Goal: Information Seeking & Learning: Compare options

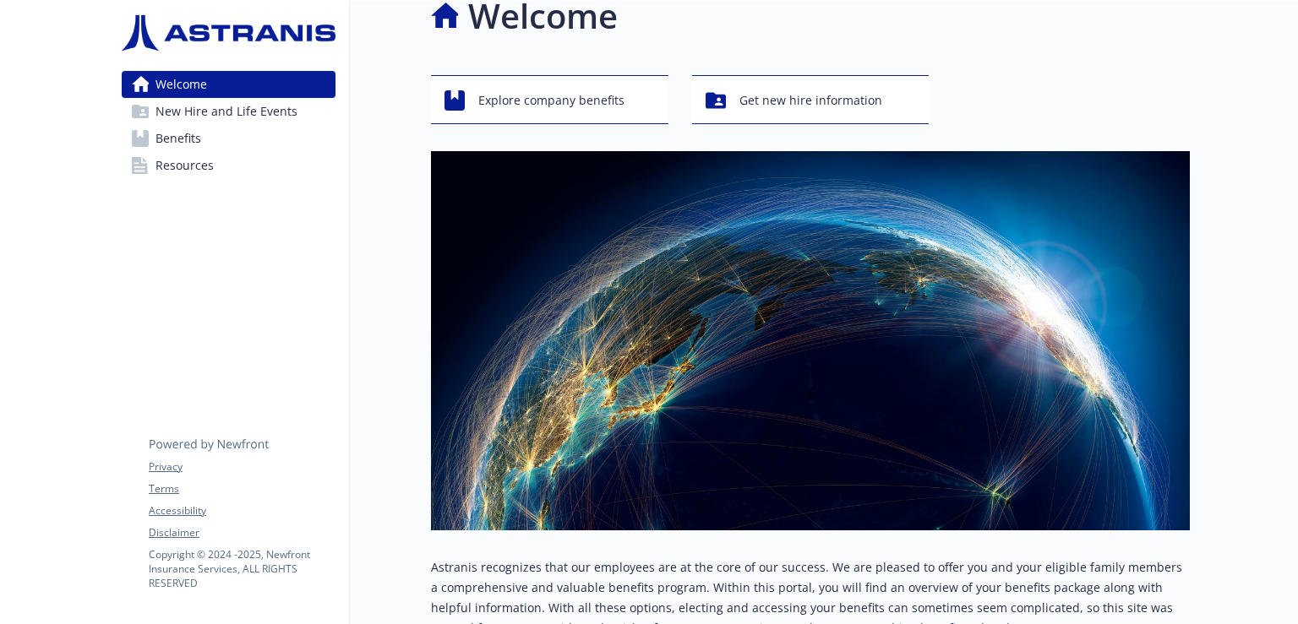
scroll to position [34, 0]
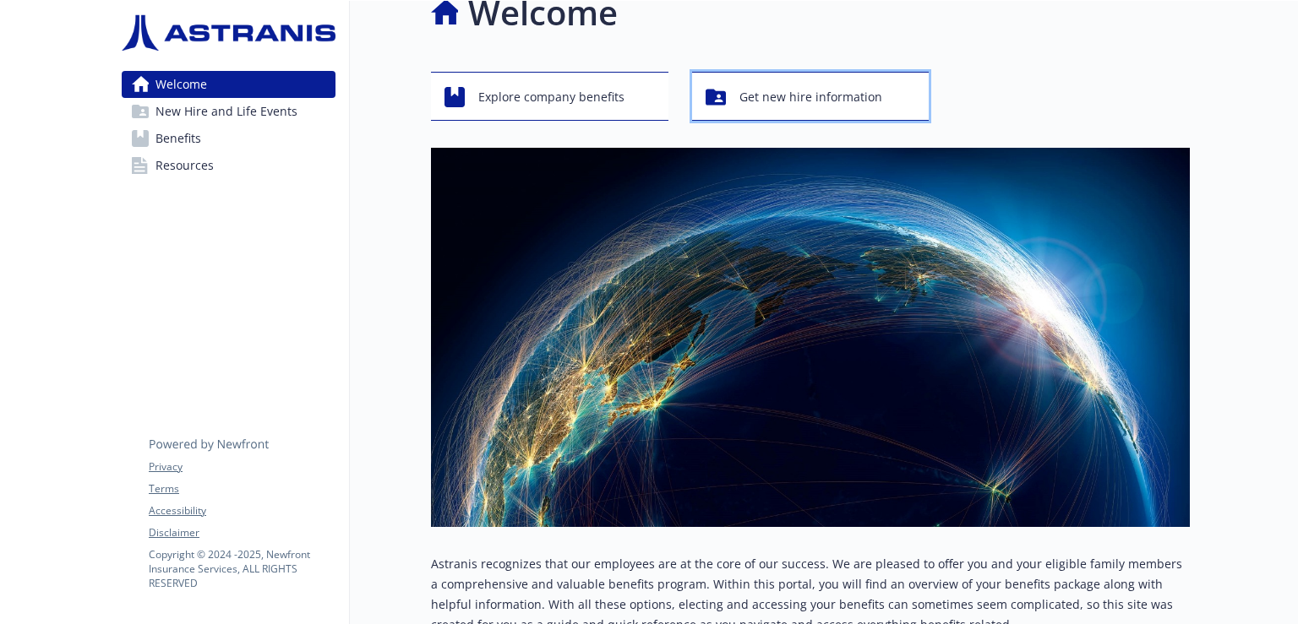
click at [771, 97] on span "Get new hire information" at bounding box center [810, 97] width 143 height 32
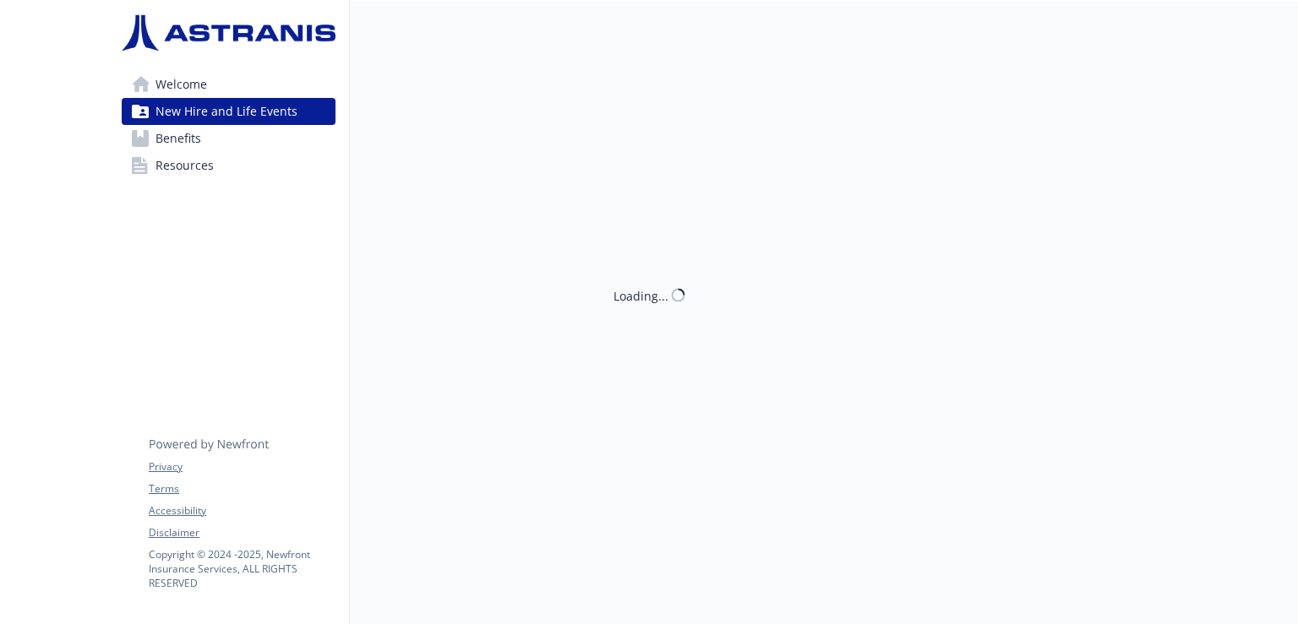
scroll to position [14, 0]
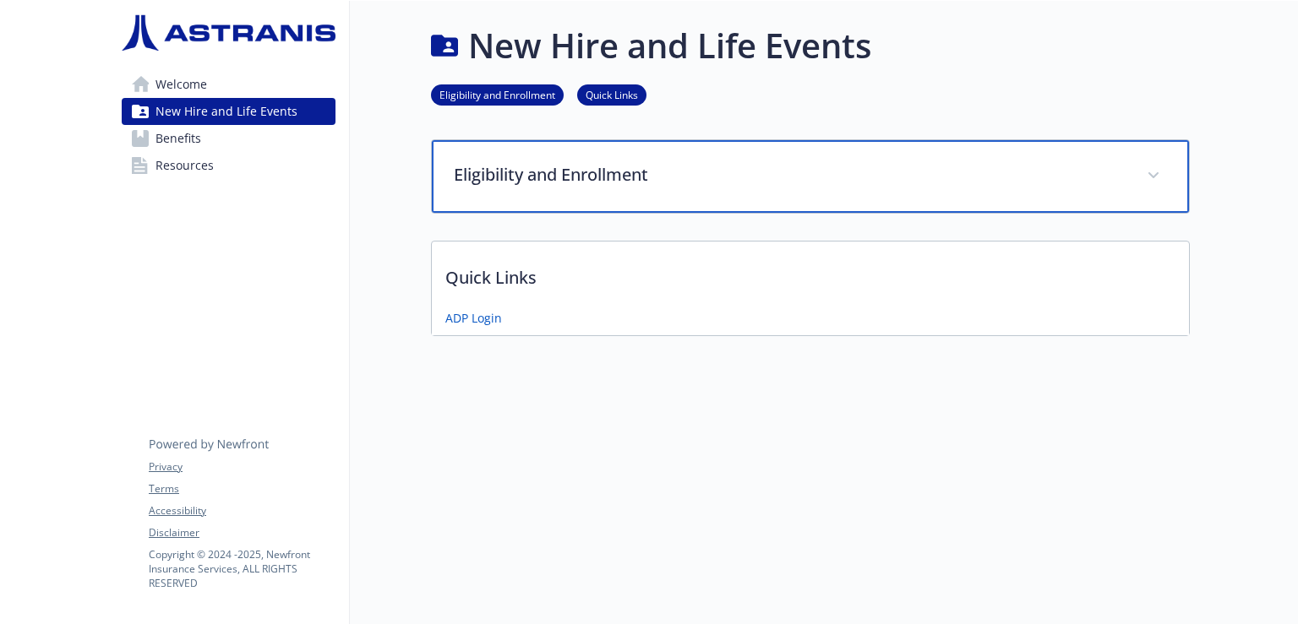
click at [834, 163] on p "Eligibility and Enrollment" at bounding box center [790, 174] width 673 height 25
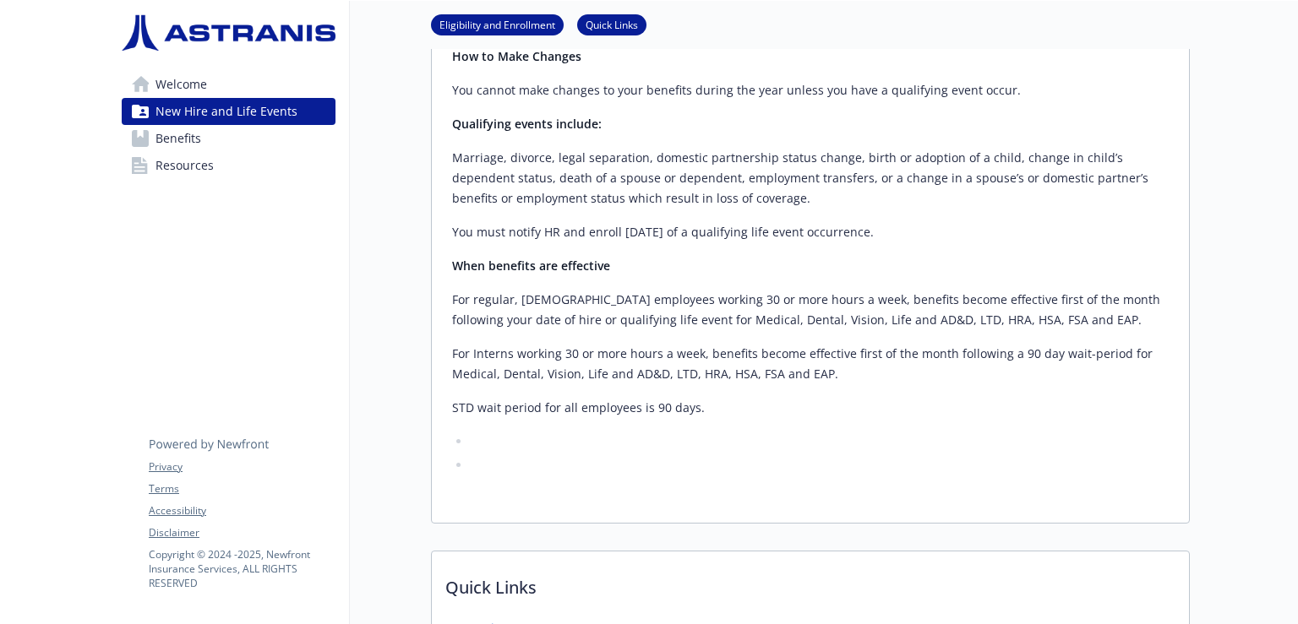
scroll to position [605, 0]
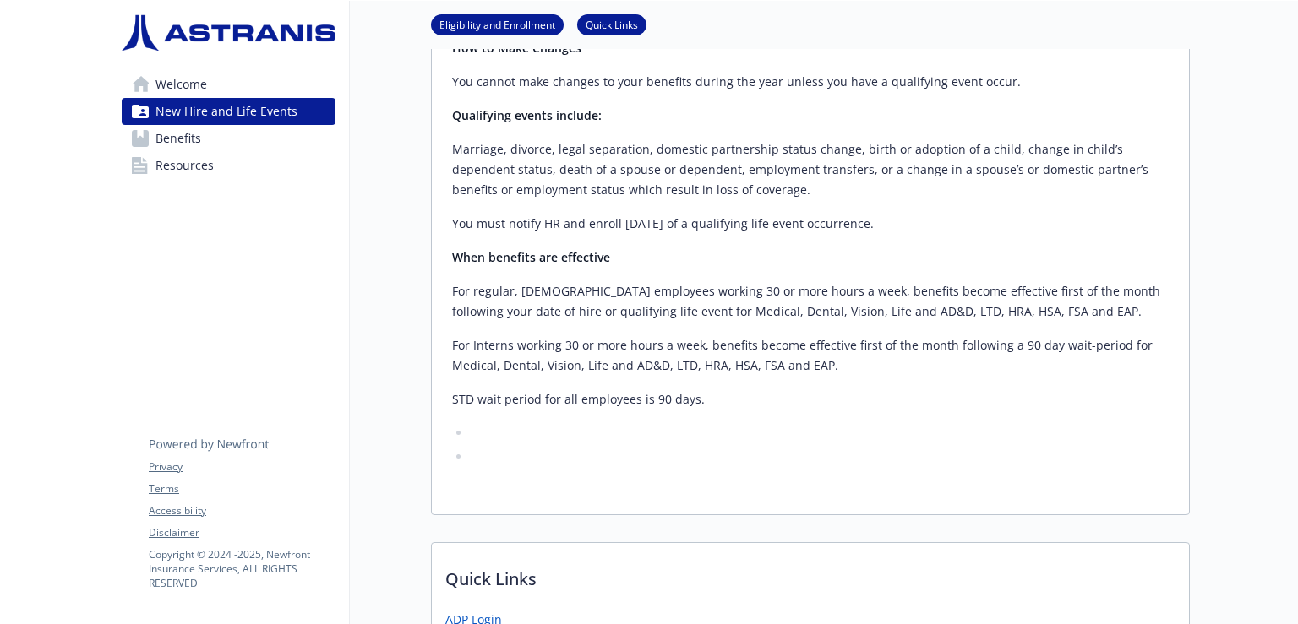
click at [1073, 369] on div "Active, regular, [DEMOGRAPHIC_DATA] employees working a minimum of 30 hours per…" at bounding box center [810, 43] width 716 height 848
click at [1076, 390] on p "STD wait period for all employees is 90 days." at bounding box center [810, 400] width 716 height 20
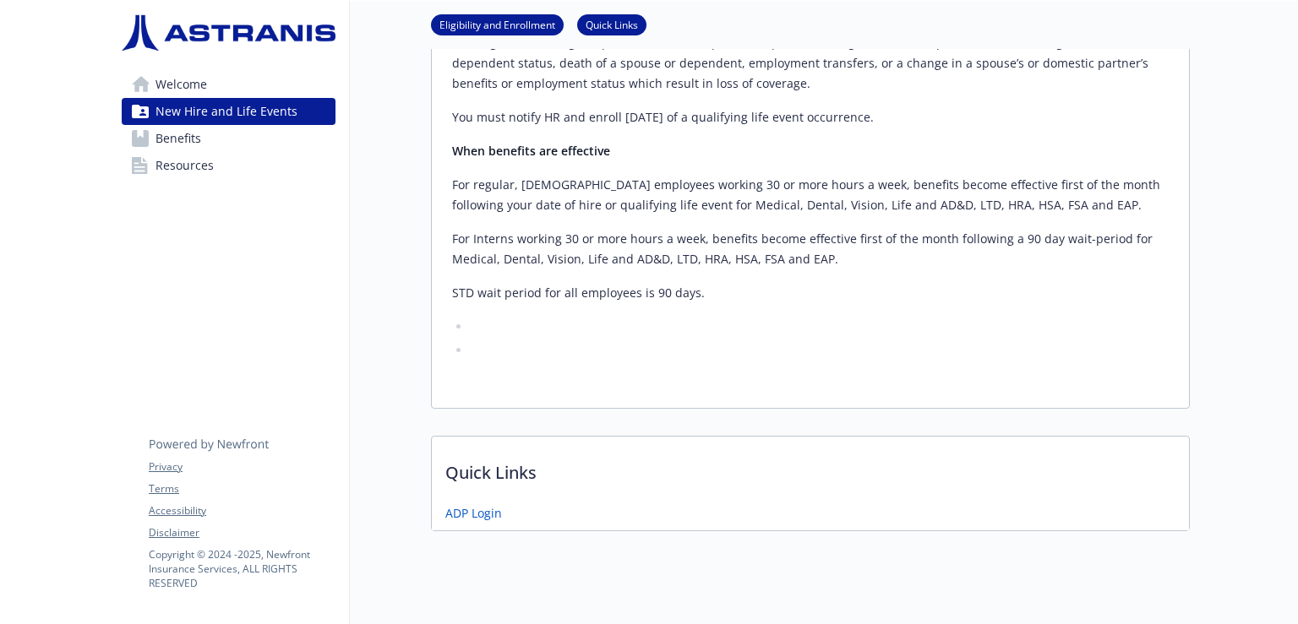
scroll to position [0, 0]
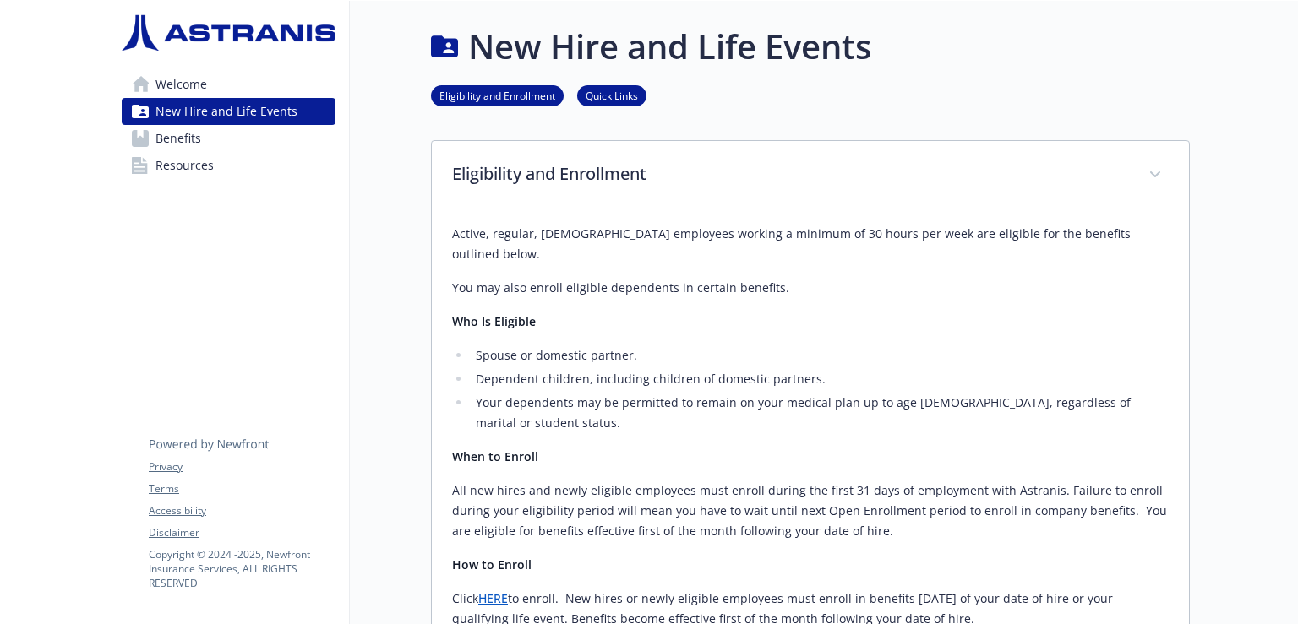
click at [186, 131] on span "Benefits" at bounding box center [178, 138] width 46 height 27
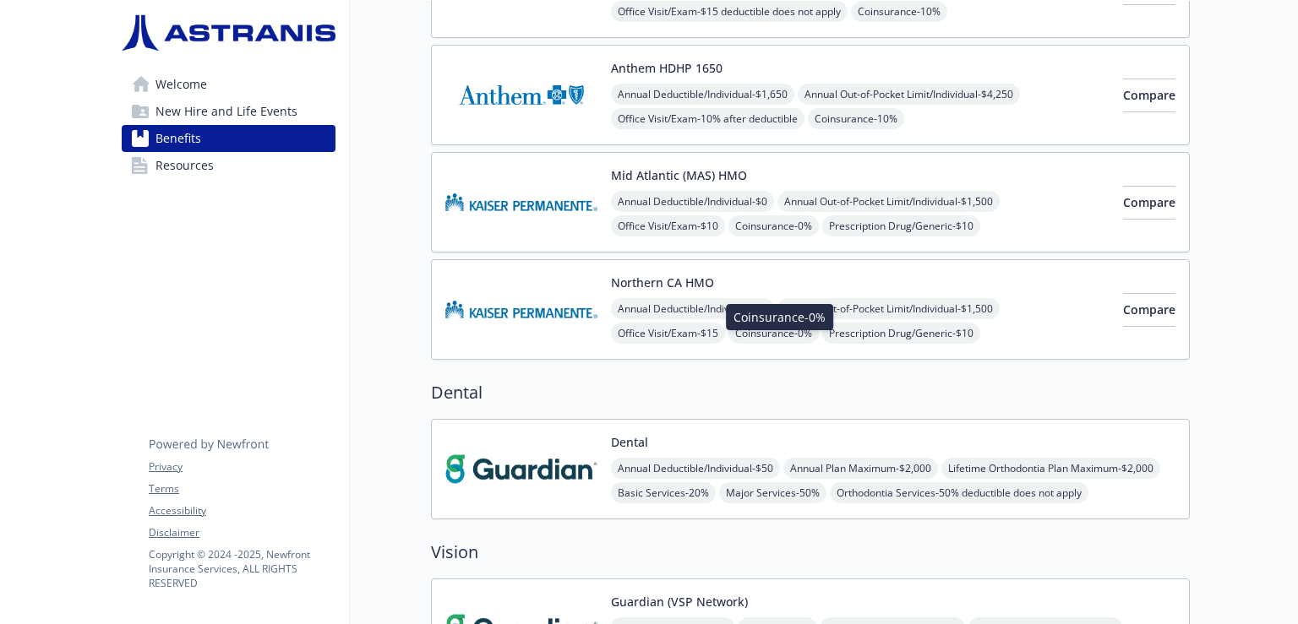
scroll to position [358, 0]
click at [1136, 308] on span "Compare" at bounding box center [1149, 309] width 52 height 16
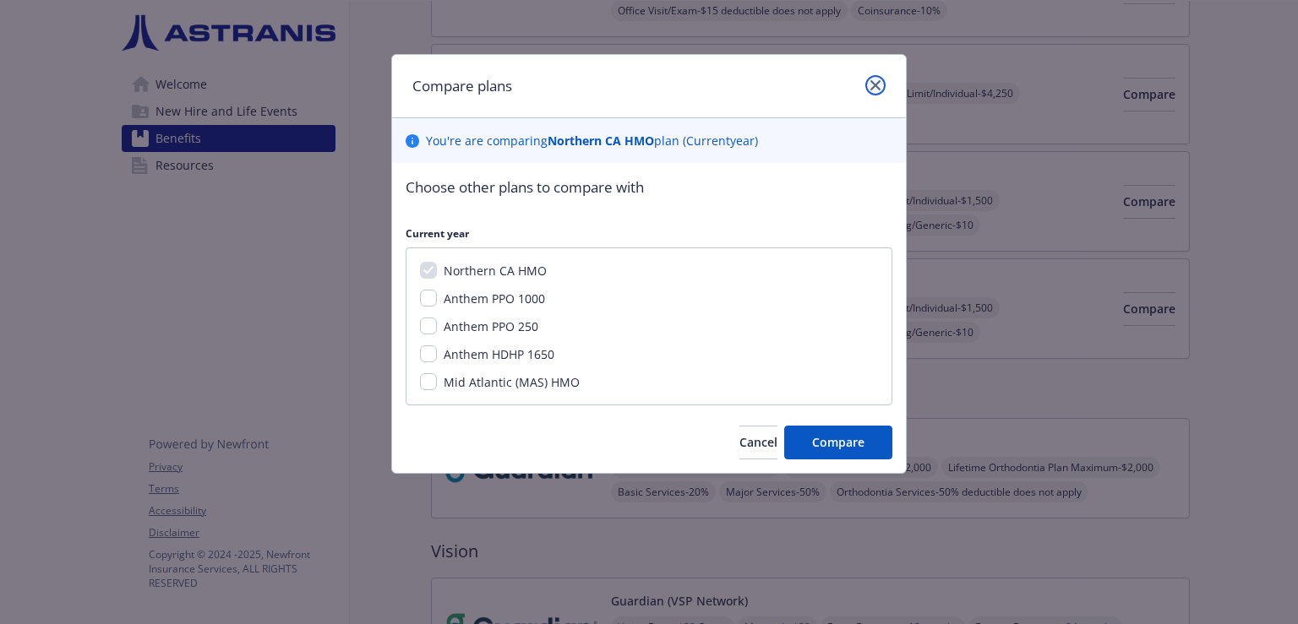
click at [874, 84] on icon "close" at bounding box center [875, 85] width 10 height 10
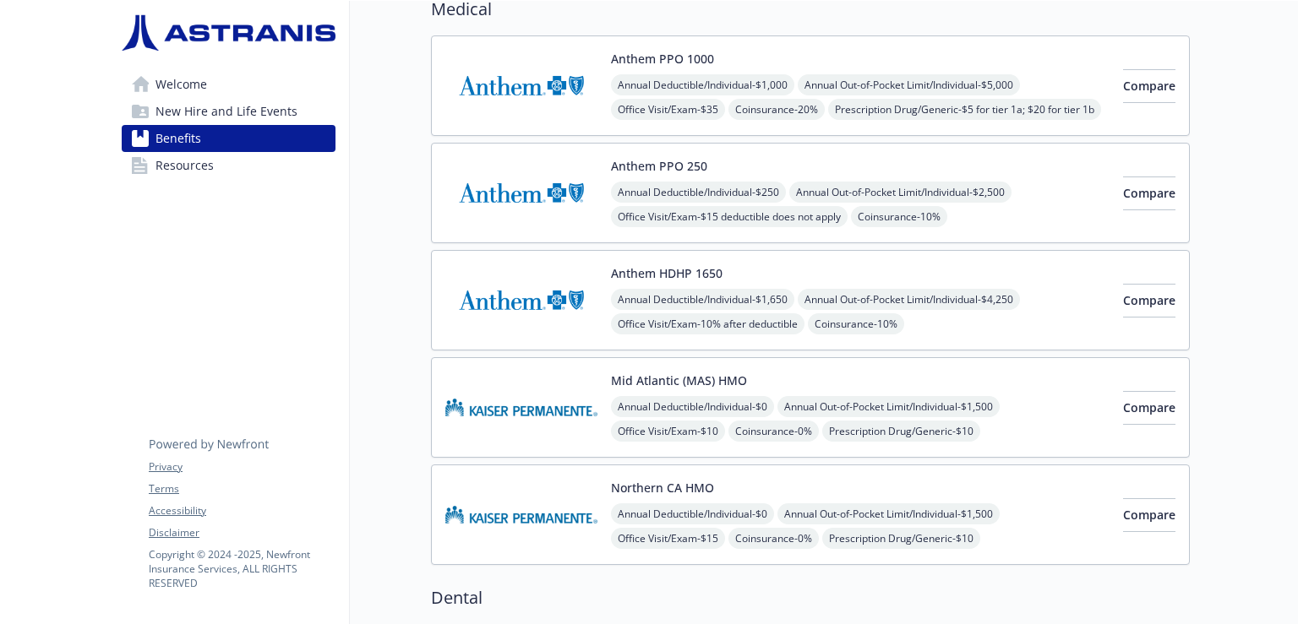
scroll to position [154, 0]
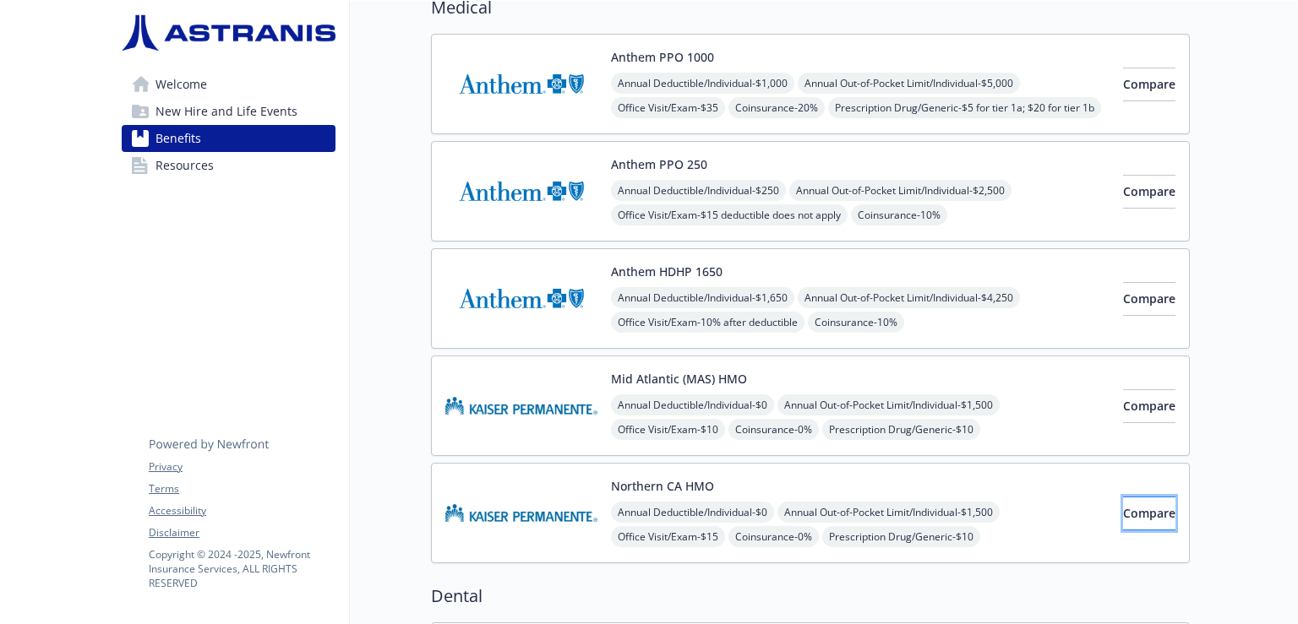
click at [1130, 514] on span "Compare" at bounding box center [1149, 513] width 52 height 16
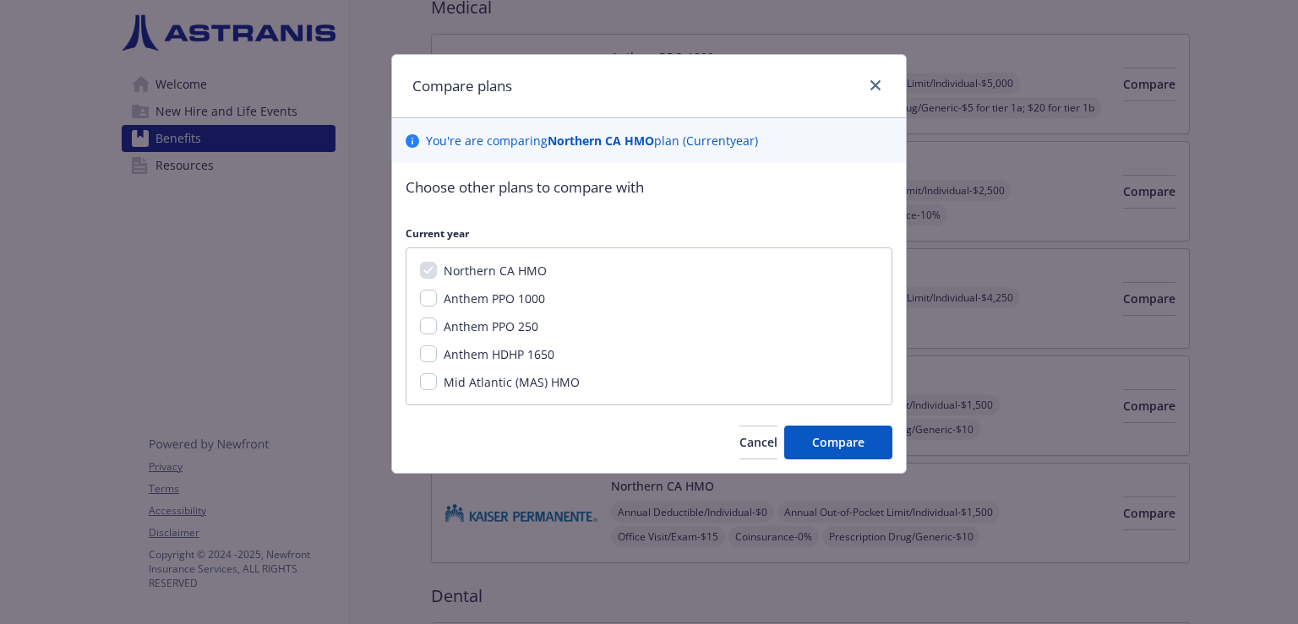
click at [471, 296] on span "Anthem PPO 1000" at bounding box center [494, 299] width 101 height 16
click at [437, 296] on input "Anthem PPO 1000" at bounding box center [428, 298] width 17 height 17
checkbox input "true"
click at [509, 324] on span "Anthem PPO 250" at bounding box center [491, 327] width 95 height 16
click at [437, 324] on input "Anthem PPO 250" at bounding box center [428, 326] width 17 height 17
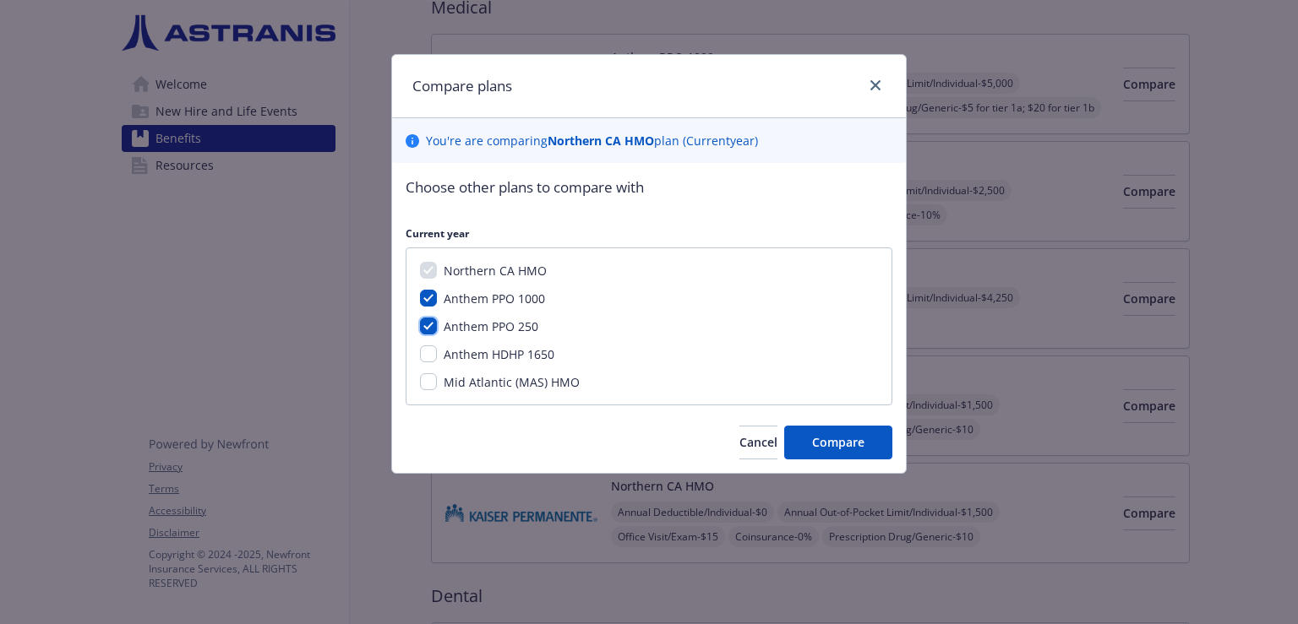
checkbox input "true"
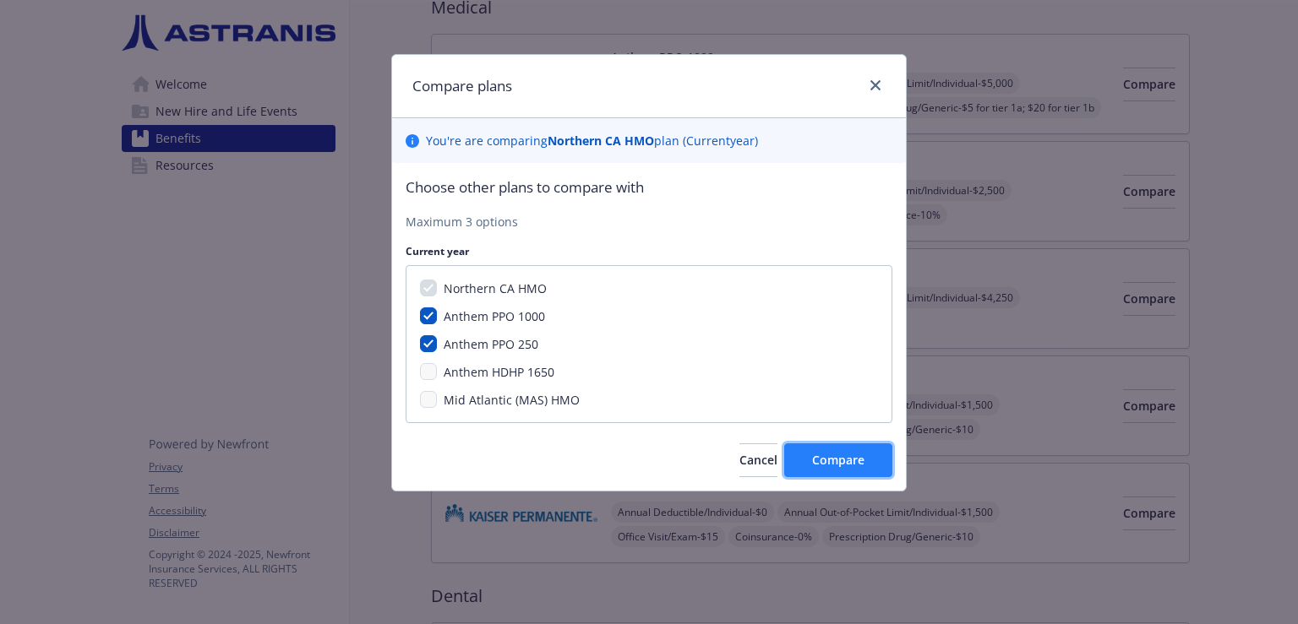
click at [821, 460] on span "Compare" at bounding box center [838, 460] width 52 height 16
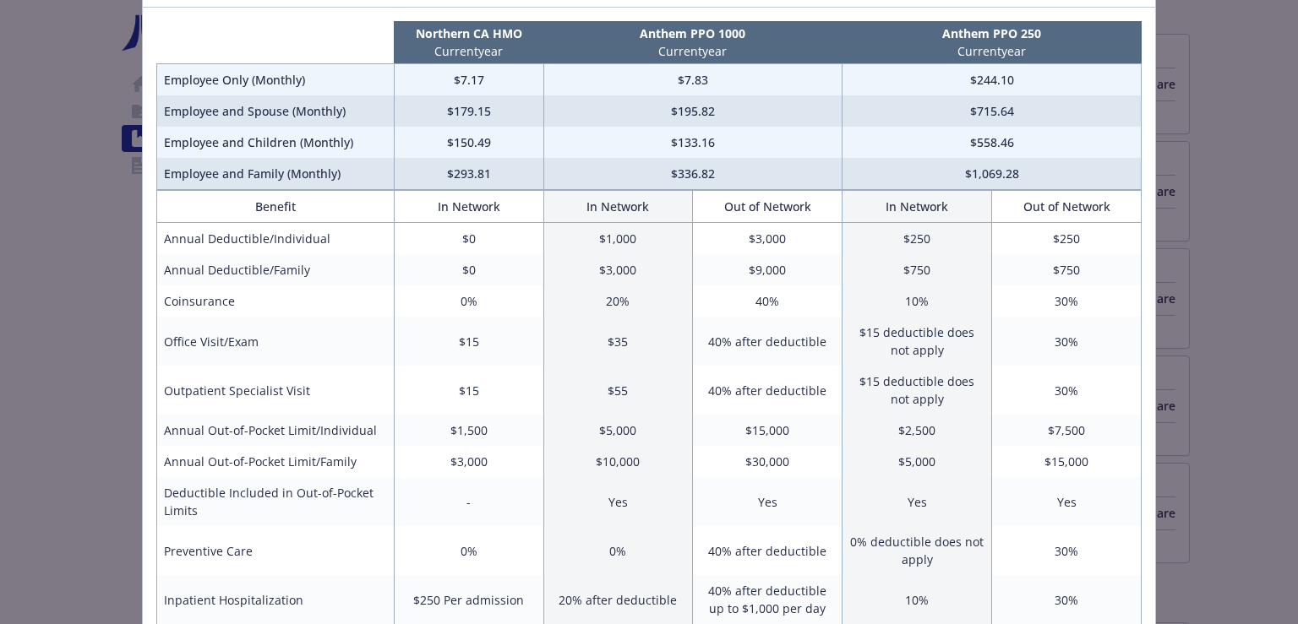
scroll to position [112, 0]
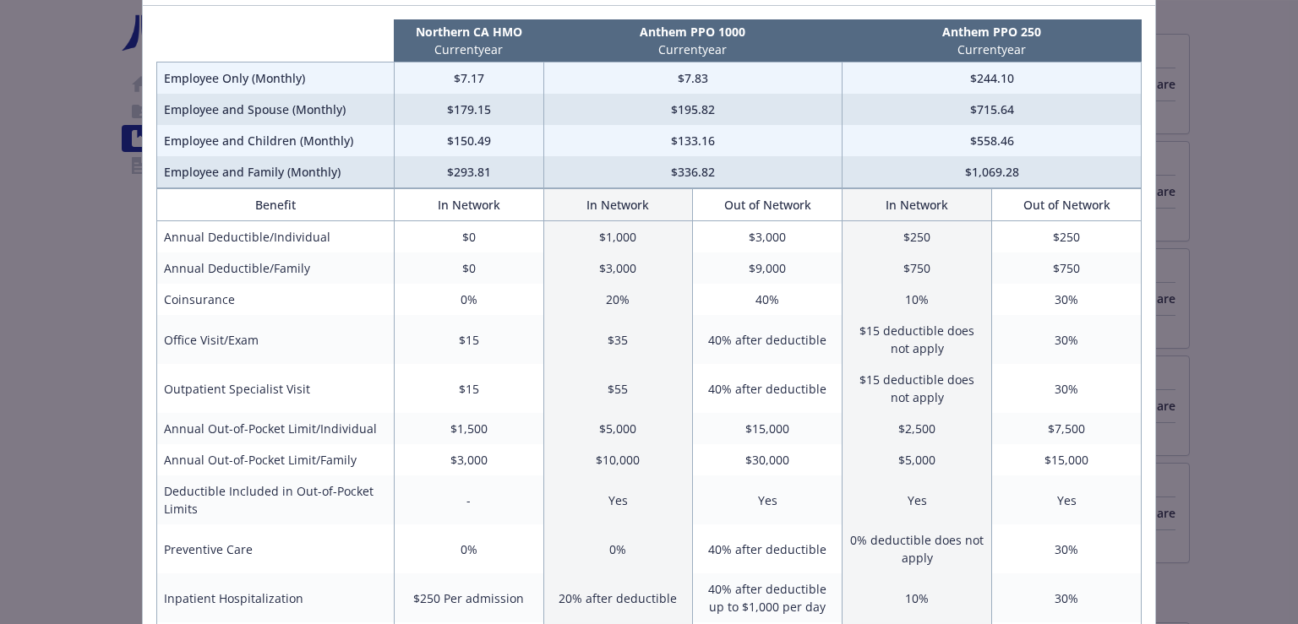
scroll to position [14, 0]
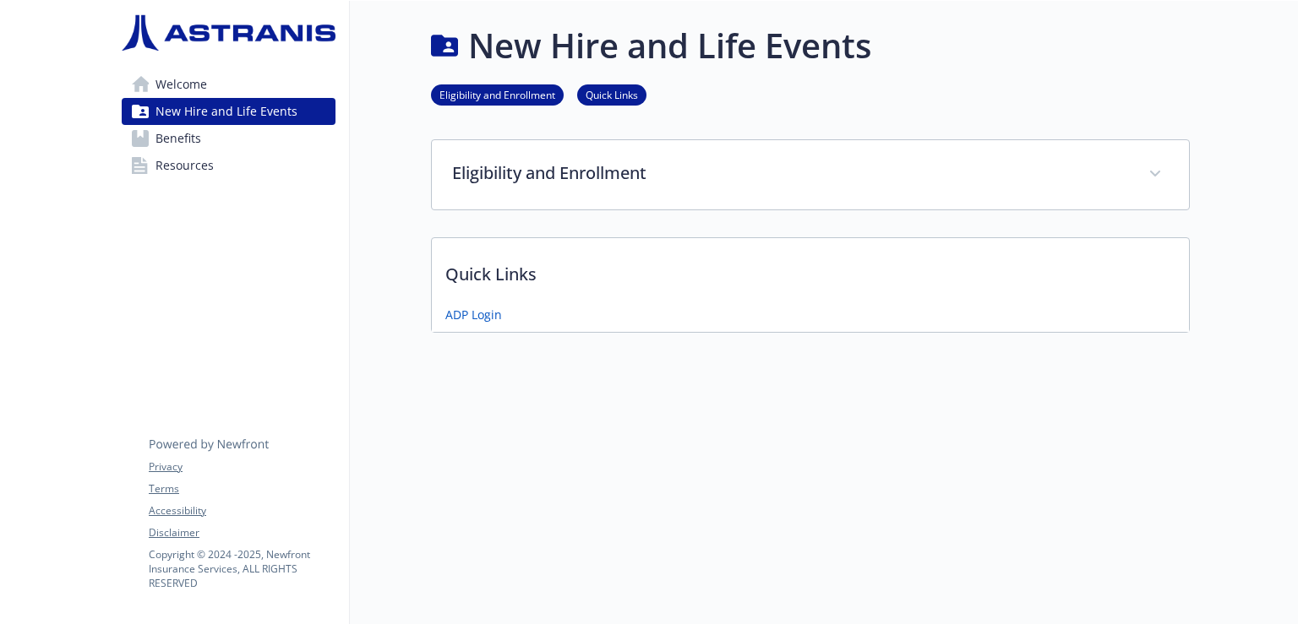
click at [198, 135] on span "Benefits" at bounding box center [178, 138] width 46 height 27
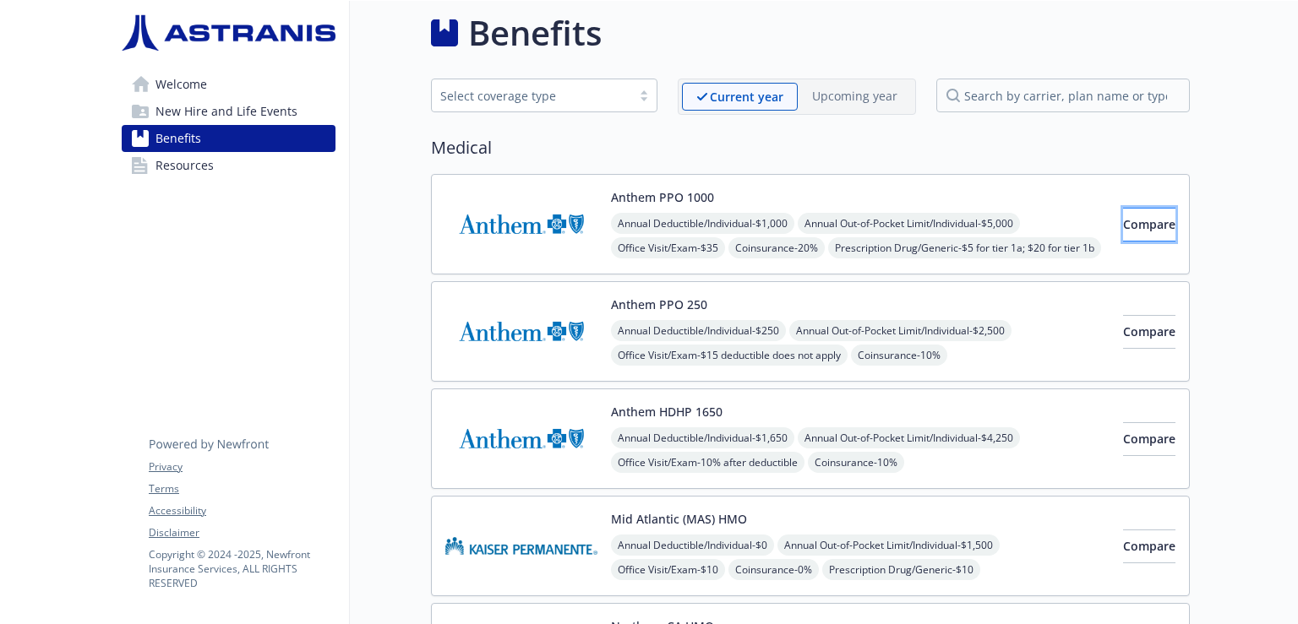
click at [1123, 216] on span "Compare" at bounding box center [1149, 224] width 52 height 16
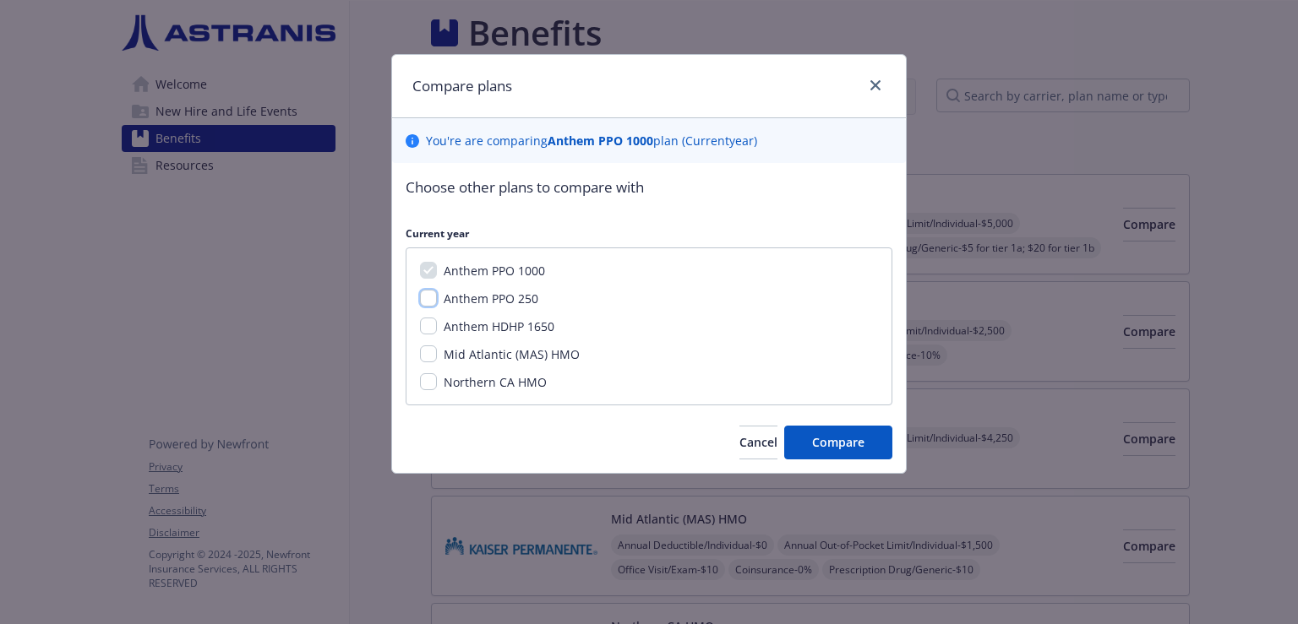
click at [429, 293] on input "Anthem PPO 250" at bounding box center [428, 298] width 17 height 17
checkbox input "true"
click at [431, 324] on input "Anthem HDHP 1650" at bounding box center [428, 326] width 17 height 17
checkbox input "true"
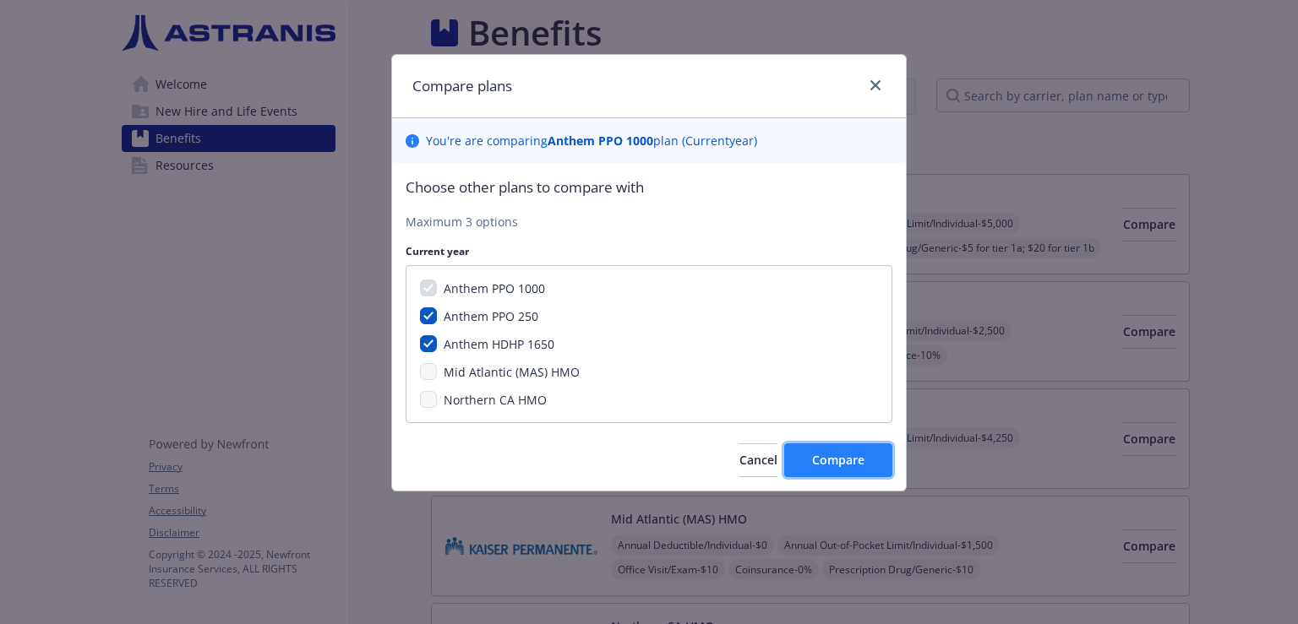
click at [853, 452] on span "Compare" at bounding box center [838, 460] width 52 height 16
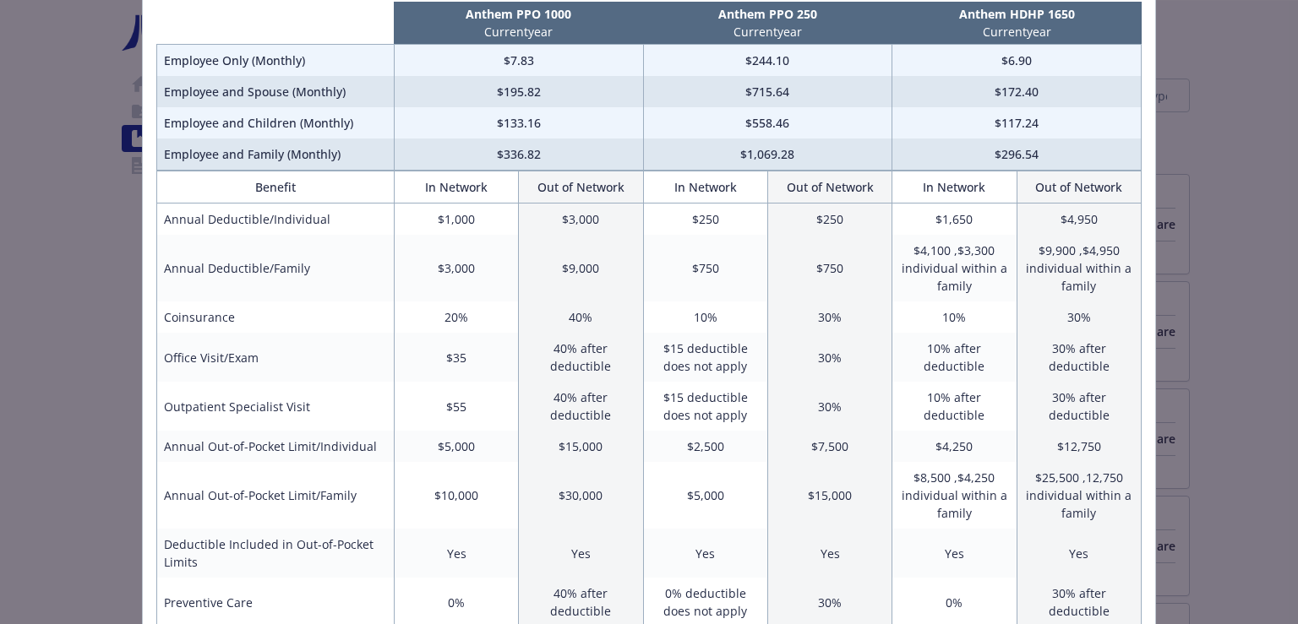
scroll to position [132, 0]
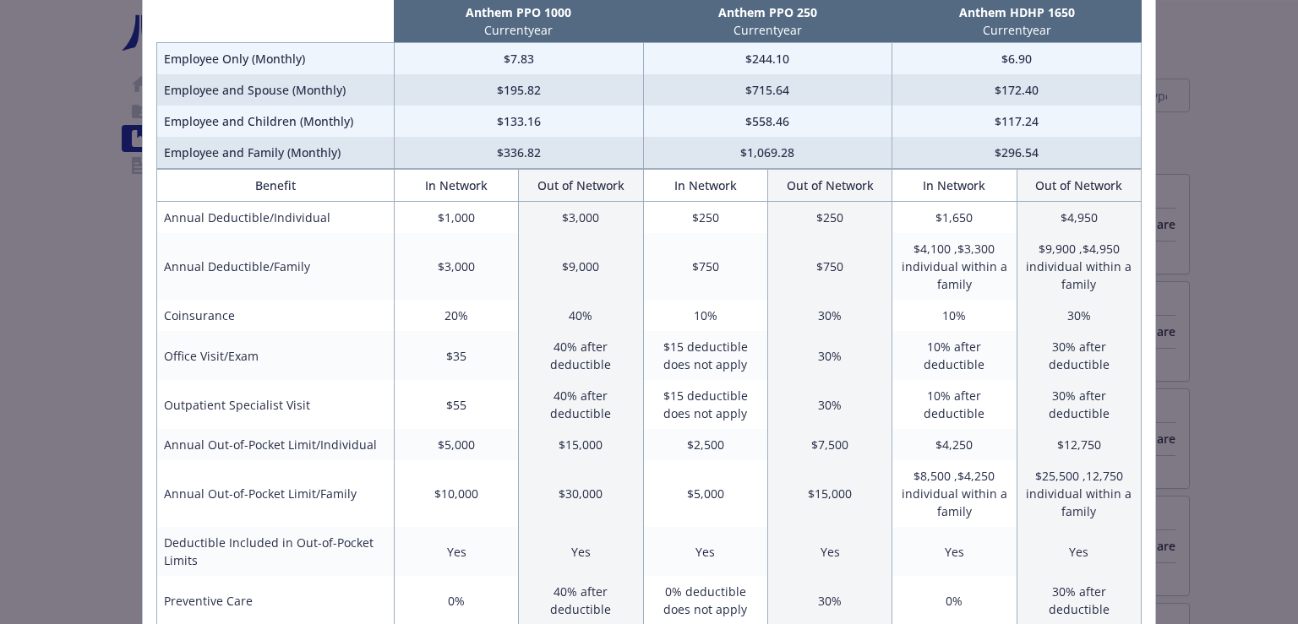
click at [1069, 482] on td "$25,500 ,12,750 individual within a family" at bounding box center [1078, 493] width 124 height 67
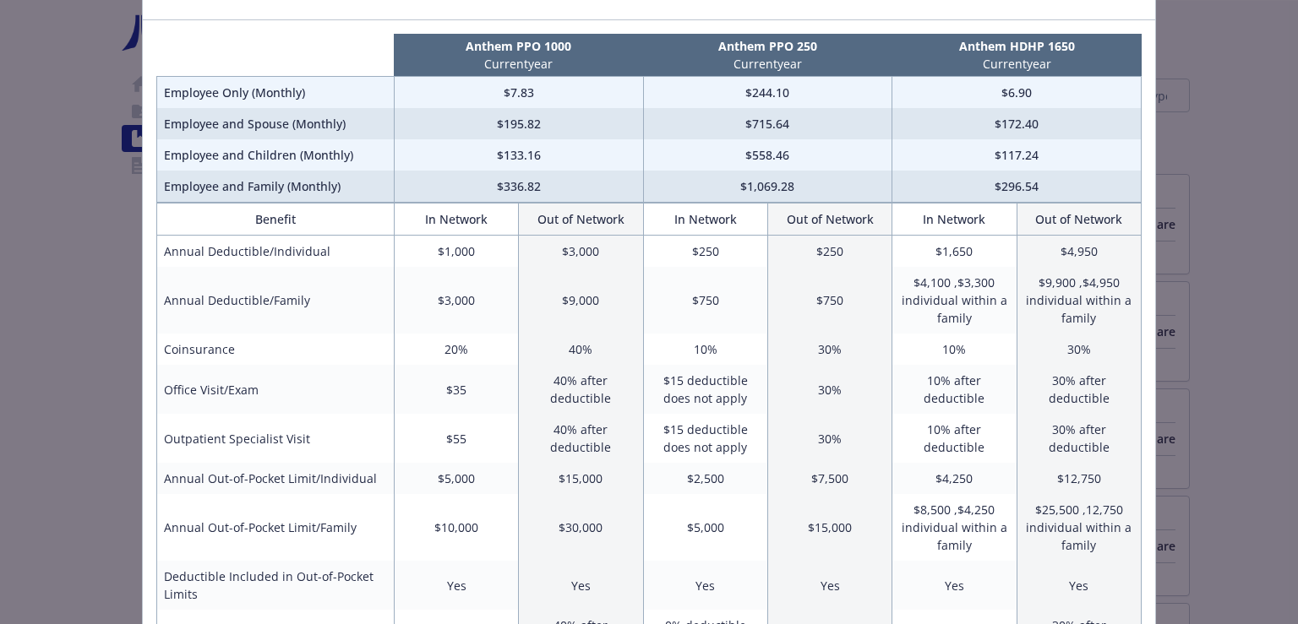
scroll to position [98, 0]
